Goal: Navigation & Orientation: Find specific page/section

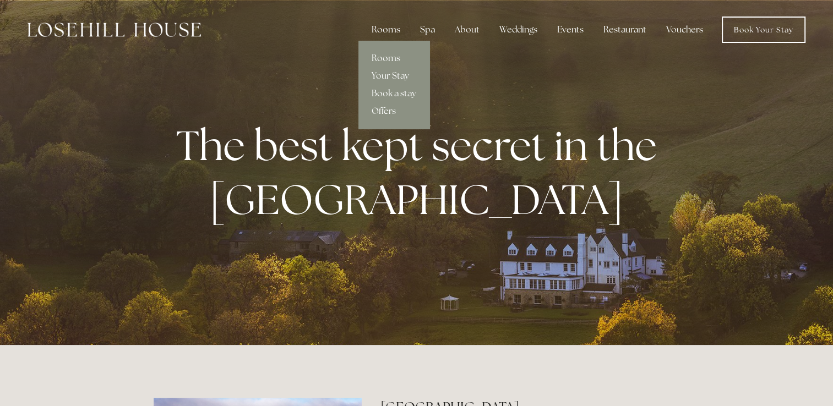
click at [398, 29] on div "Rooms" at bounding box center [386, 30] width 46 height 22
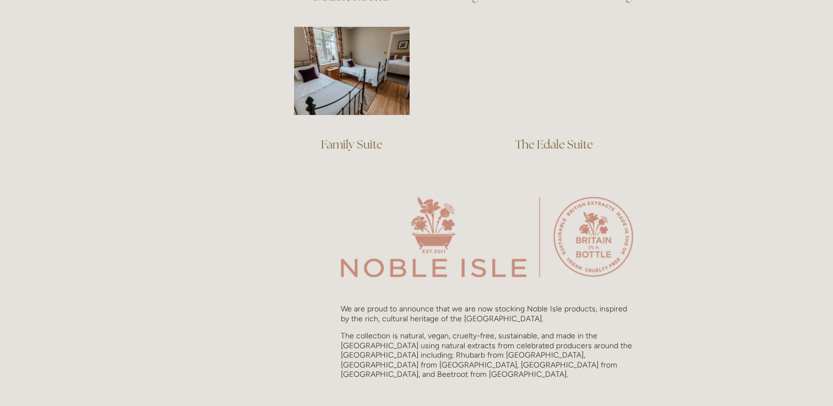
scroll to position [826, 0]
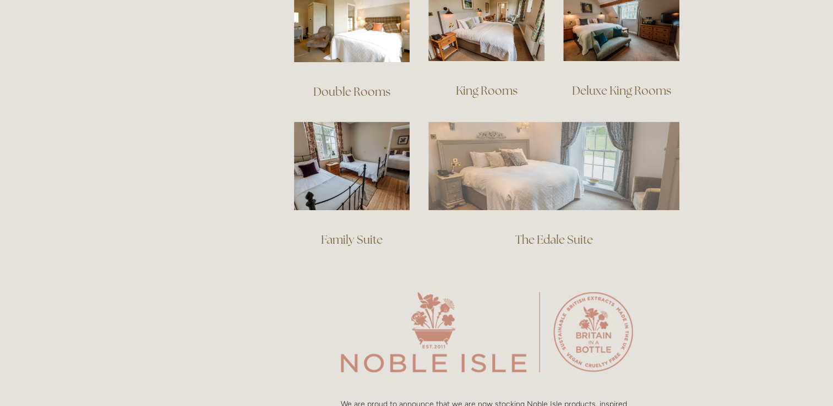
click at [574, 166] on img at bounding box center [553, 166] width 251 height 88
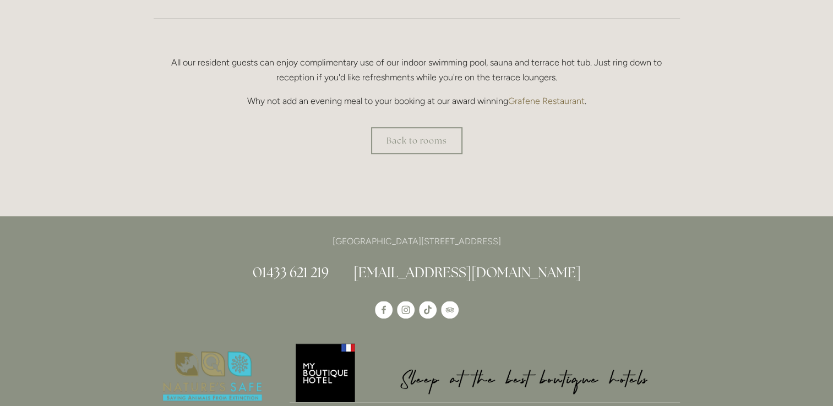
scroll to position [991, 0]
